Goal: Entertainment & Leisure: Consume media (video, audio)

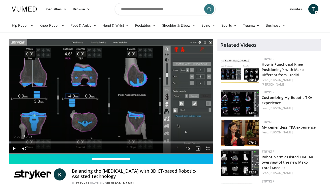
click at [14, 149] on span "Video Player" at bounding box center [14, 149] width 10 height 10
click at [29, 142] on div "01:36" at bounding box center [29, 143] width 1 height 2
click at [42, 144] on div "Current Time 1:58 / Duration 16:32 Pause Skip Backward Skip Forward Mute Loaded…" at bounding box center [111, 149] width 204 height 10
click at [50, 144] on div "Current Time 2:00 / Duration 16:32 Pause Skip Backward Skip Forward Mute Loaded…" at bounding box center [111, 149] width 204 height 10
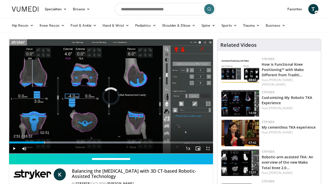
click at [44, 143] on div "02:51" at bounding box center [44, 143] width 1 height 2
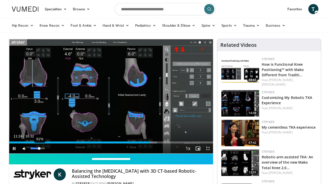
click at [39, 149] on div "61%" at bounding box center [38, 149] width 14 height 2
click at [13, 148] on span "Video Player" at bounding box center [14, 149] width 10 height 10
click at [244, 97] on img at bounding box center [241, 103] width 38 height 26
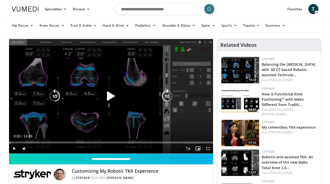
click at [106, 95] on icon "Video Player" at bounding box center [111, 96] width 14 height 14
